Goal: Check status: Check status

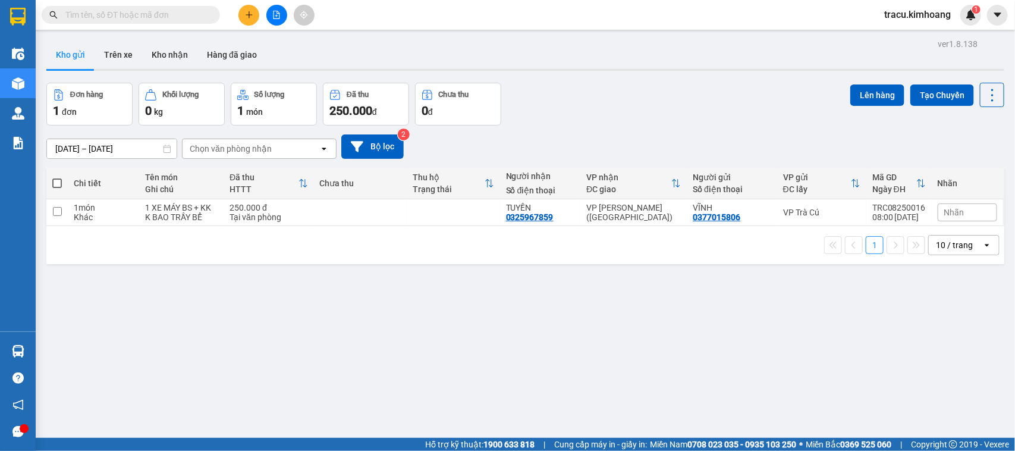
click at [141, 18] on input "text" at bounding box center [135, 14] width 140 height 13
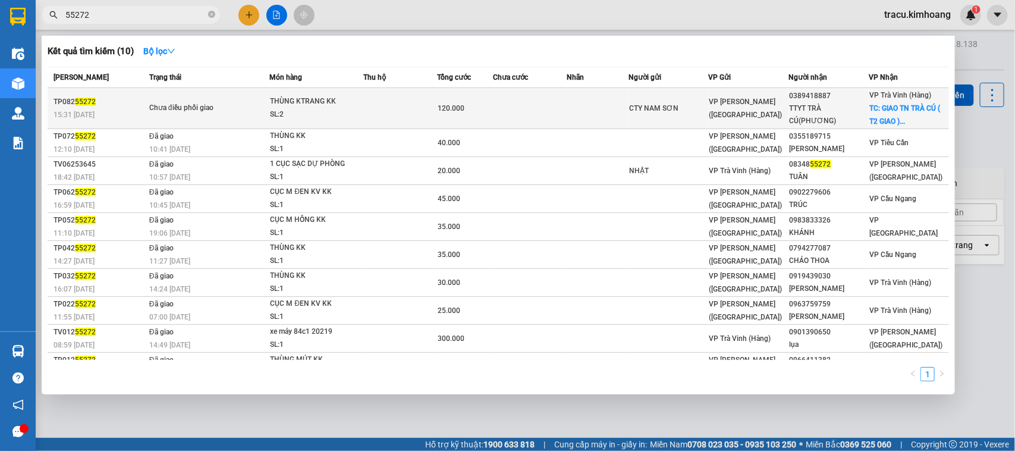
type input "55272"
click at [499, 118] on td at bounding box center [530, 108] width 74 height 41
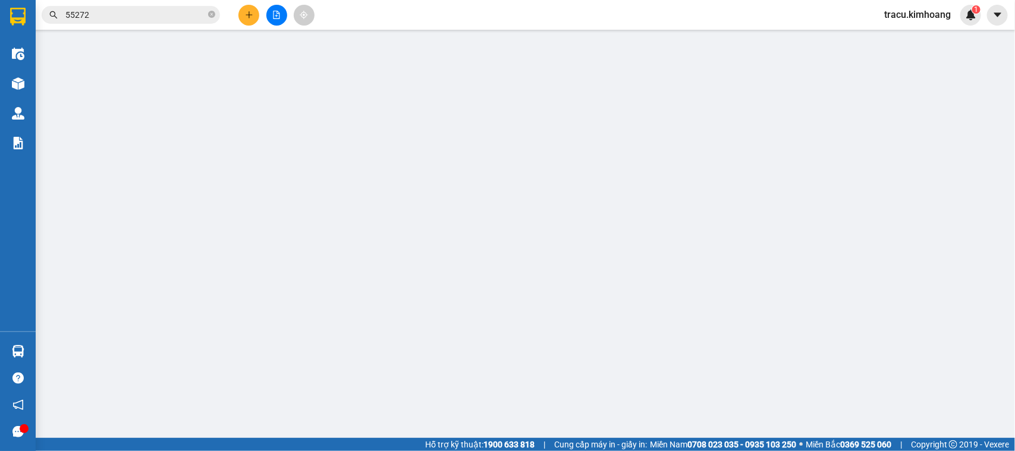
type input "CTY NAM SƠN"
type input "0389418887"
type input "TTYT TRÀ CÚ(PHƯƠNG)"
checkbox input "true"
type input "GIAO TN TRÀ CÚ ( T2 GIAO )"
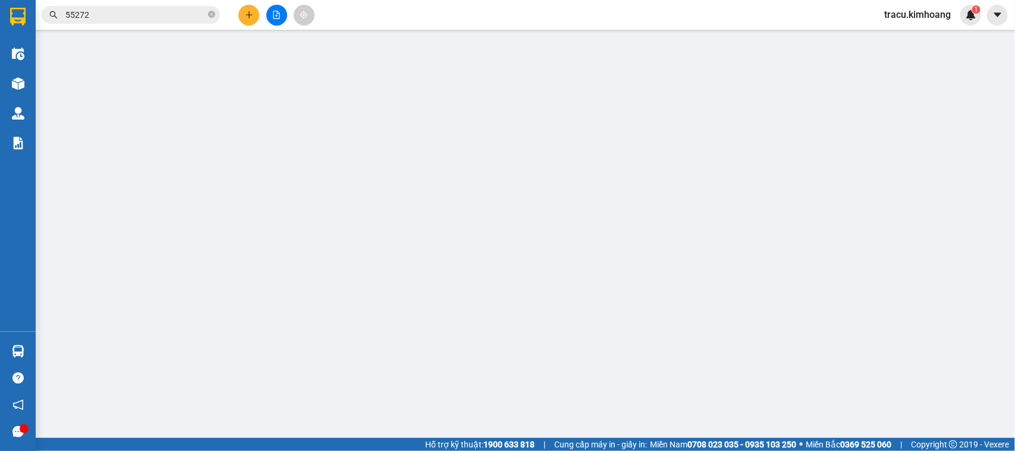
type input "120.000"
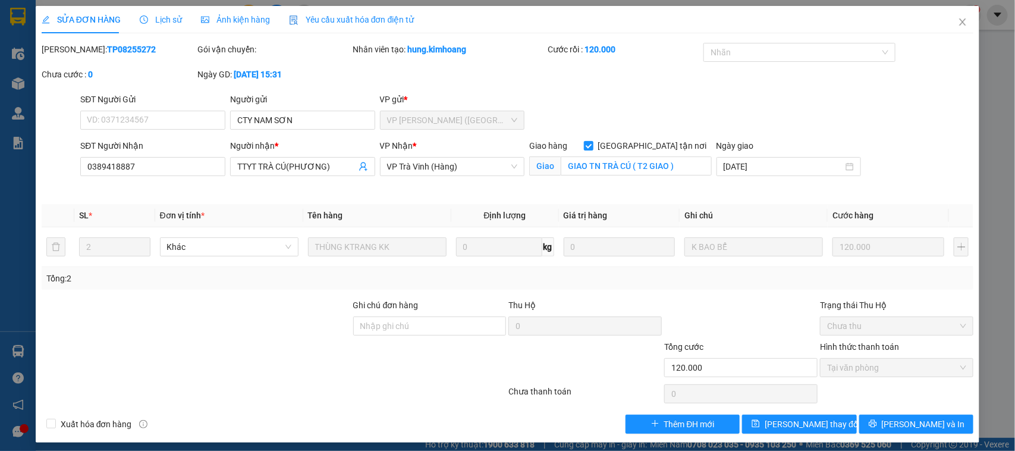
click at [26, 337] on div "SỬA ĐƠN HÀNG Lịch sử Ảnh kiện hàng Yêu cầu xuất hóa đơn điện tử Total Paid Fee …" at bounding box center [507, 225] width 1015 height 451
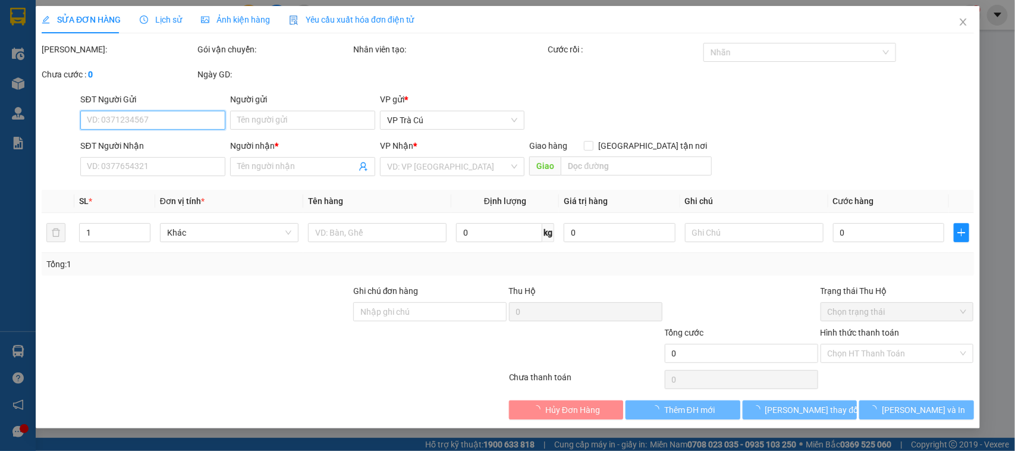
type input "CTY NAM SƠN"
type input "0389418887"
type input "TTYT TRÀ CÚ(PHƯƠNG)"
checkbox input "true"
type input "GIAO TN TRÀ CÚ ( T2 GIAO )"
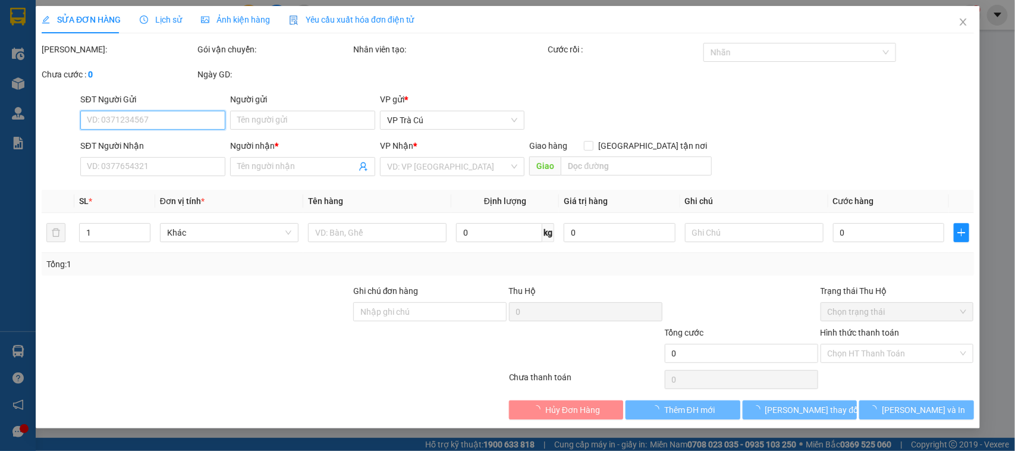
type input "120.000"
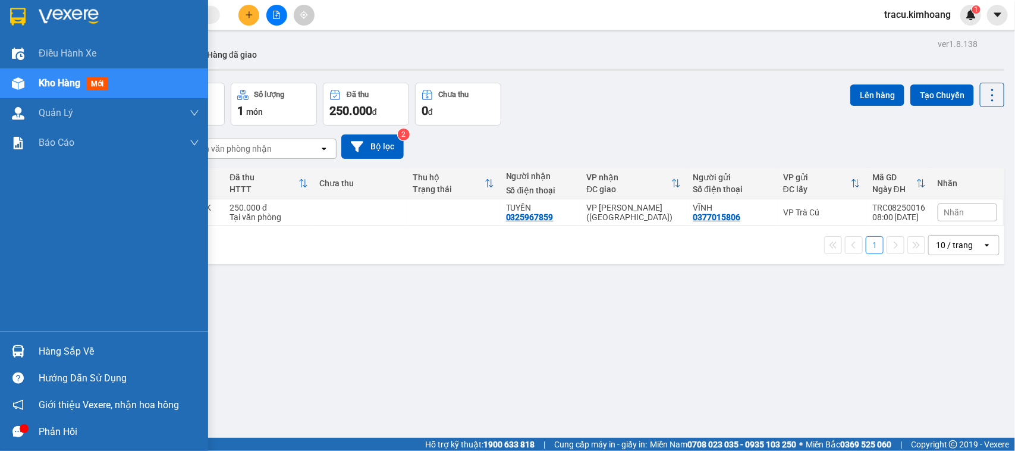
click at [52, 352] on div "Hàng sắp về" at bounding box center [119, 351] width 160 height 18
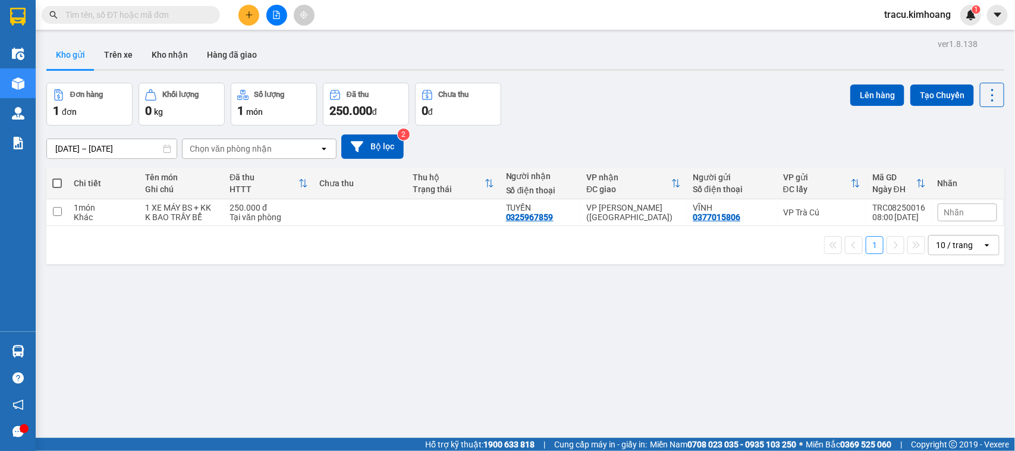
click at [97, 272] on section "Kết quả tìm kiếm ( 0 ) Bộ lọc No Data tracu.kimhoang 1 Điều hành xe Kho hàng mớ…" at bounding box center [507, 225] width 1015 height 451
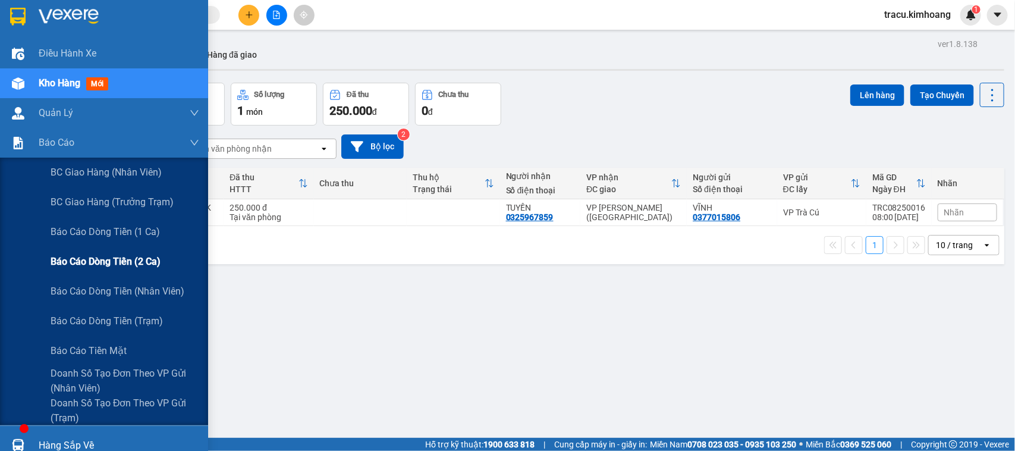
click at [91, 257] on span "Báo cáo dòng tiền (2 ca)" at bounding box center [106, 261] width 110 height 15
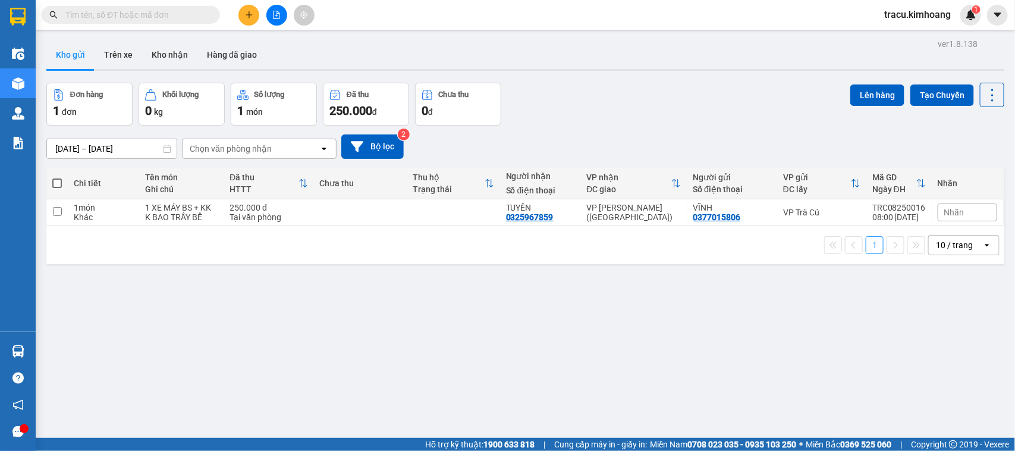
click at [57, 349] on div "ver 1.8.138 Kho gửi Trên xe Kho nhận Hàng đã giao Đơn hàng 1 đơn Khối lượng 0 k…" at bounding box center [525, 261] width 967 height 451
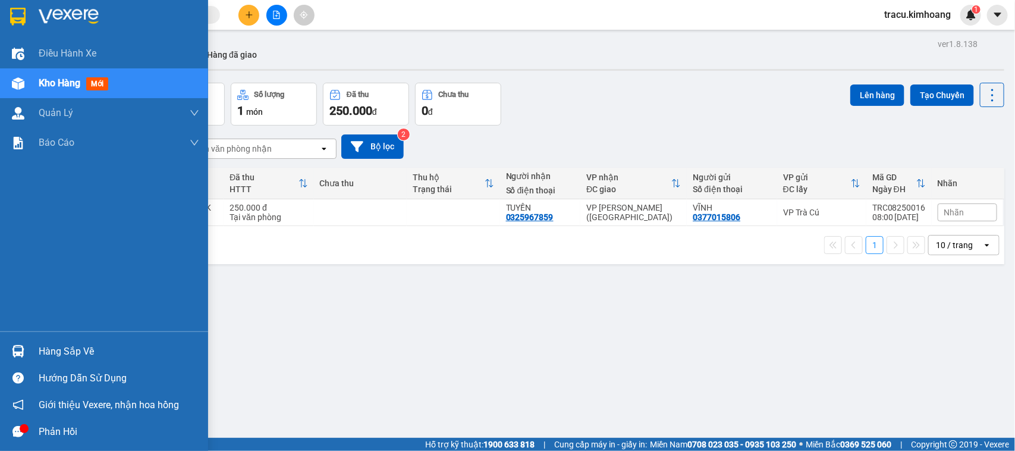
click at [55, 347] on div "Hàng sắp về" at bounding box center [119, 351] width 160 height 18
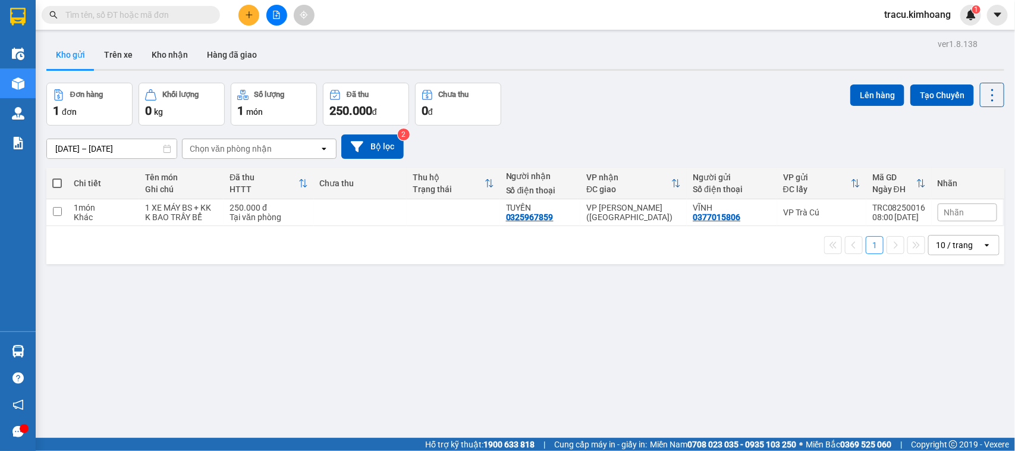
click at [72, 270] on section "Kết quả tìm kiếm ( 0 ) Bộ lọc No Data tracu.kimhoang 1 Điều hành xe Kho hàng mớ…" at bounding box center [507, 225] width 1015 height 451
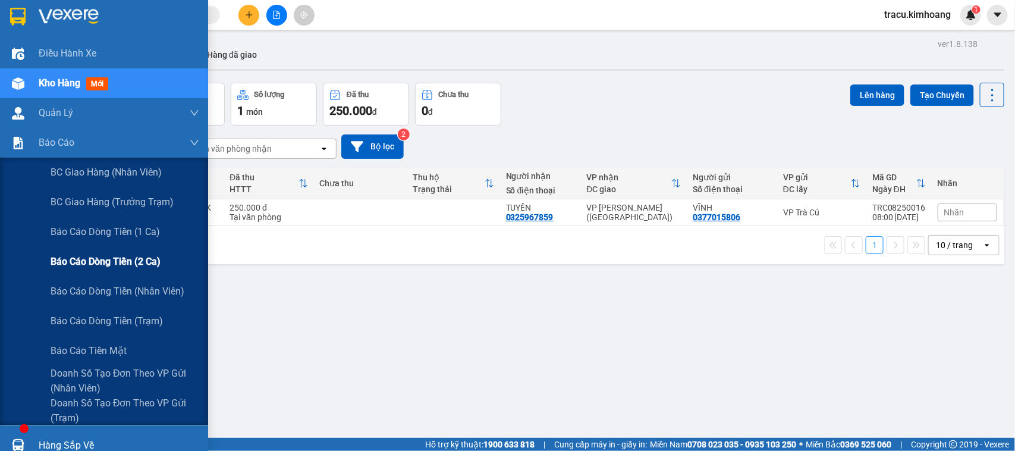
click at [89, 263] on span "Báo cáo dòng tiền (2 ca)" at bounding box center [106, 261] width 110 height 15
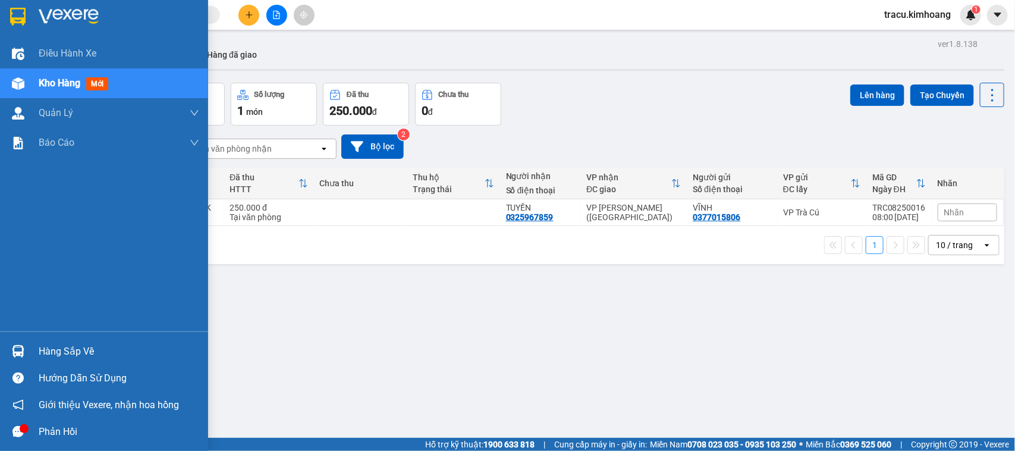
click at [85, 352] on div "Hàng sắp về" at bounding box center [119, 351] width 160 height 18
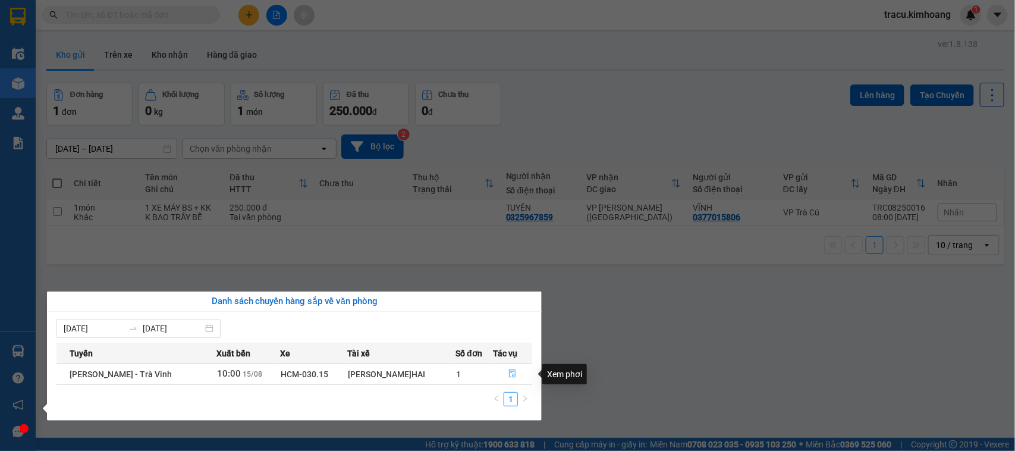
click at [509, 374] on icon "file-done" at bounding box center [512, 373] width 7 height 8
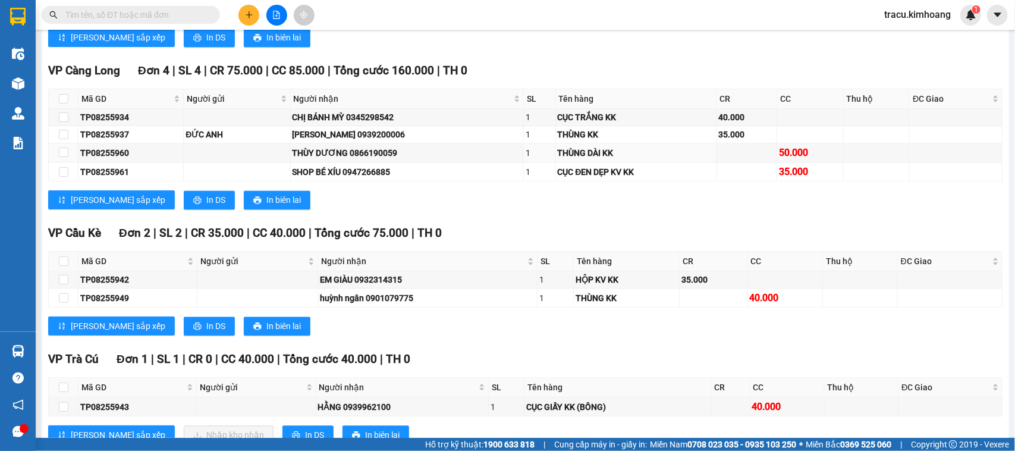
scroll to position [1097, 0]
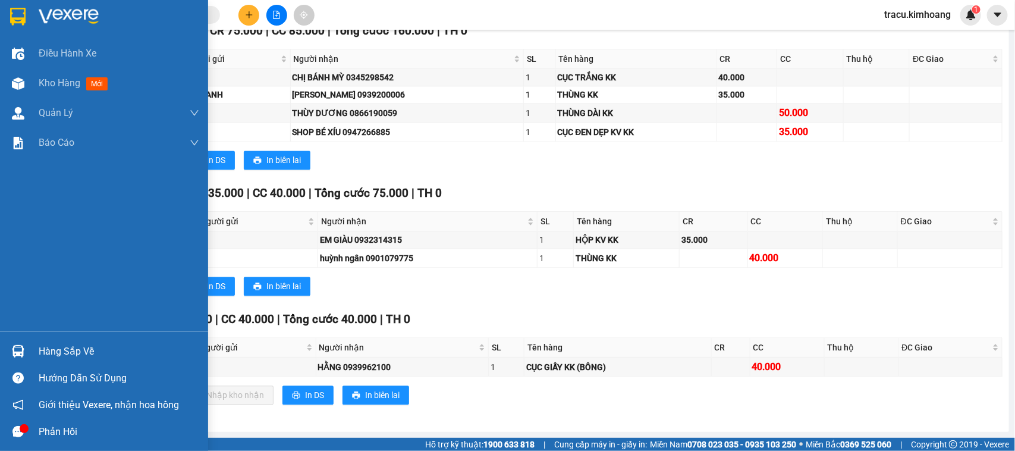
click at [69, 344] on div "Hàng sắp về" at bounding box center [119, 351] width 160 height 18
click at [18, 272] on div "Điều hành xe Kho hàng mới Quản Lý Quản lý chuyến Quản lý khách hàng mới Báo cáo…" at bounding box center [104, 225] width 208 height 451
